Goal: Transaction & Acquisition: Purchase product/service

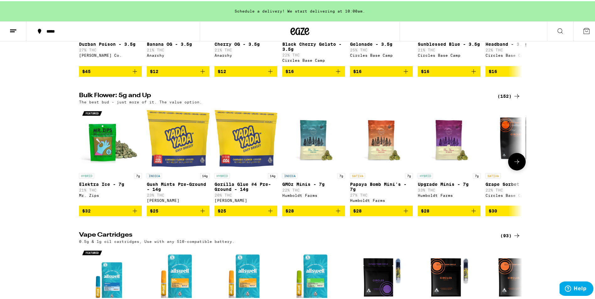
scroll to position [628, 0]
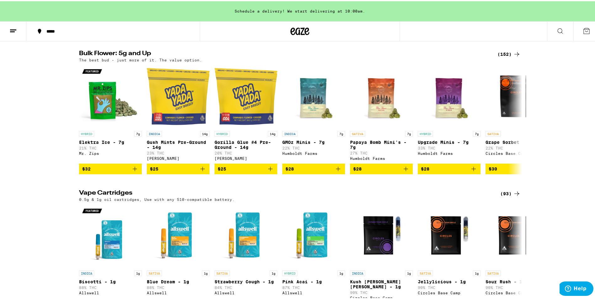
click at [505, 57] on div "(152)" at bounding box center [509, 53] width 23 height 8
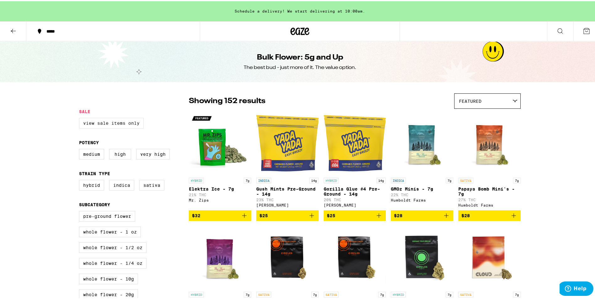
click at [114, 126] on label "View Sale Items Only" at bounding box center [111, 122] width 65 height 11
click at [81, 118] on input "View Sale Items Only" at bounding box center [80, 118] width 0 height 0
checkbox input "true"
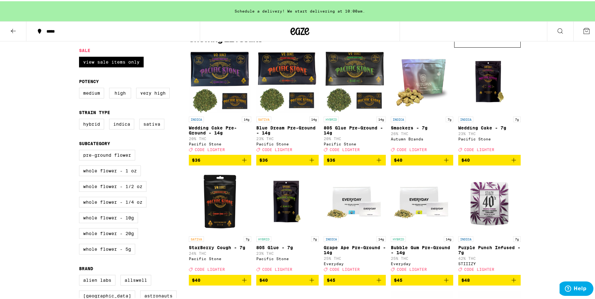
scroll to position [63, 0]
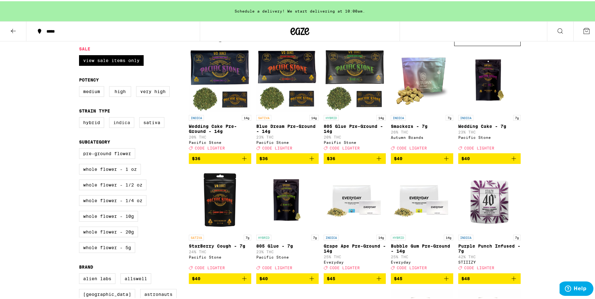
click at [122, 126] on label "Indica" at bounding box center [121, 121] width 25 height 11
click at [81, 117] on input "Indica" at bounding box center [80, 117] width 0 height 0
checkbox input "true"
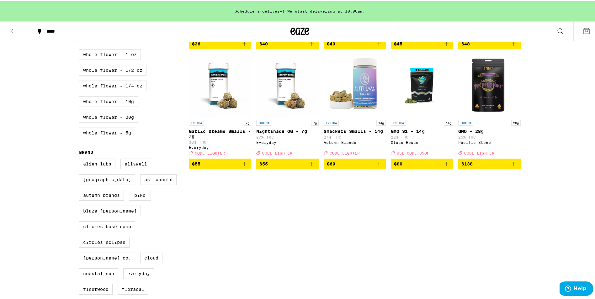
scroll to position [188, 0]
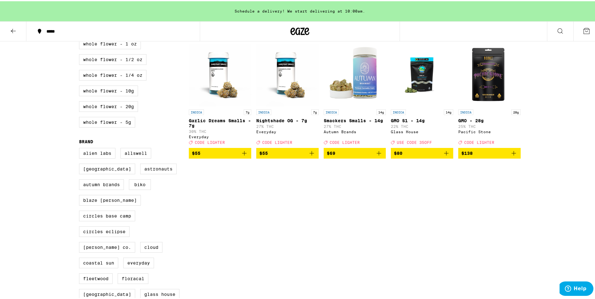
click at [16, 32] on icon at bounding box center [13, 30] width 8 height 8
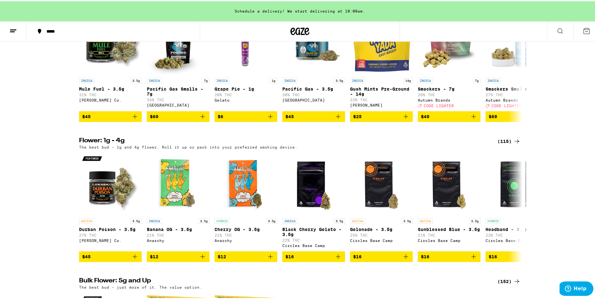
scroll to position [439, 0]
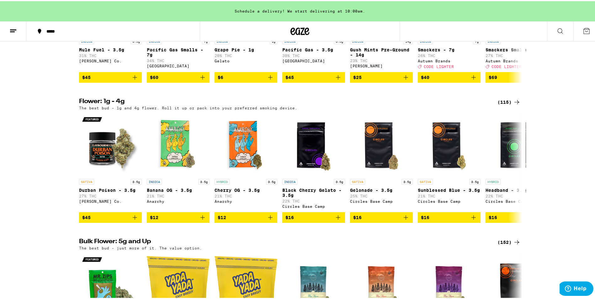
click at [505, 105] on div "(115)" at bounding box center [509, 101] width 23 height 8
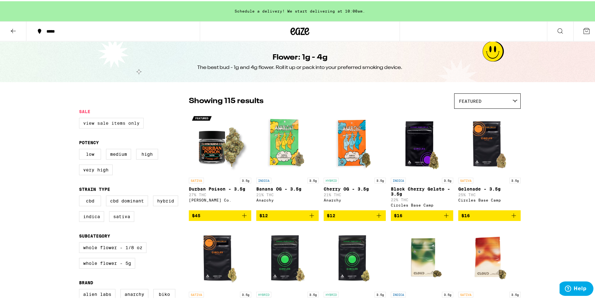
click at [129, 125] on label "View Sale Items Only" at bounding box center [111, 122] width 65 height 11
click at [81, 118] on input "View Sale Items Only" at bounding box center [80, 118] width 0 height 0
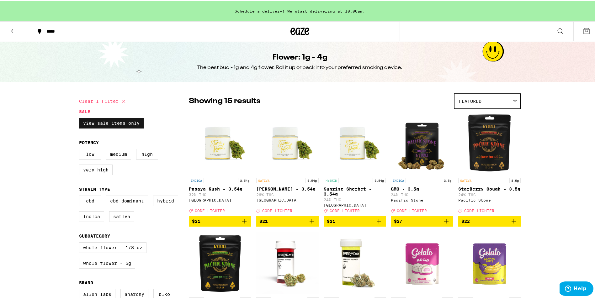
click at [115, 126] on label "View Sale Items Only" at bounding box center [111, 122] width 65 height 11
click at [81, 118] on input "View Sale Items Only" at bounding box center [80, 118] width 0 height 0
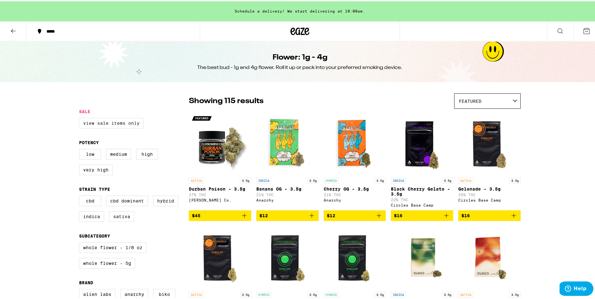
click at [103, 127] on label "View Sale Items Only" at bounding box center [111, 122] width 65 height 11
click at [81, 118] on input "View Sale Items Only" at bounding box center [80, 118] width 0 height 0
checkbox input "true"
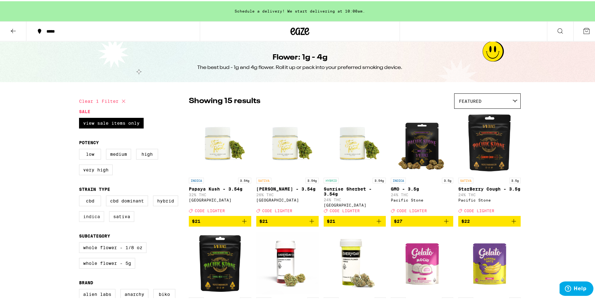
click at [90, 221] on label "Indica" at bounding box center [91, 215] width 25 height 11
click at [81, 196] on input "Indica" at bounding box center [80, 196] width 0 height 0
checkbox input "true"
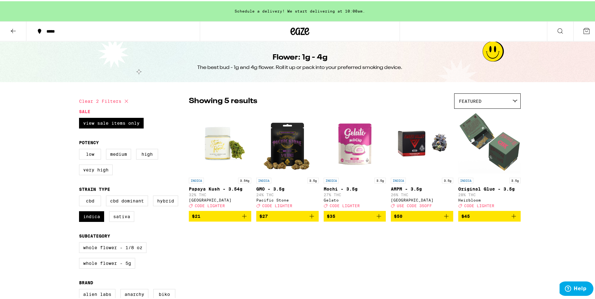
click at [15, 31] on icon at bounding box center [13, 30] width 8 height 8
